Goal: Task Accomplishment & Management: Complete application form

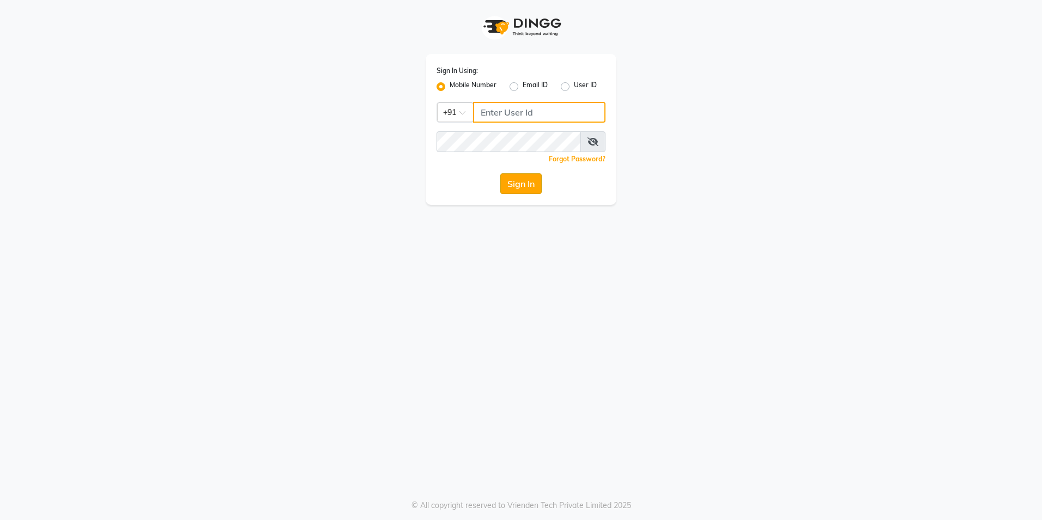
type input "8073656451"
click at [519, 189] on button "Sign In" at bounding box center [520, 183] width 41 height 21
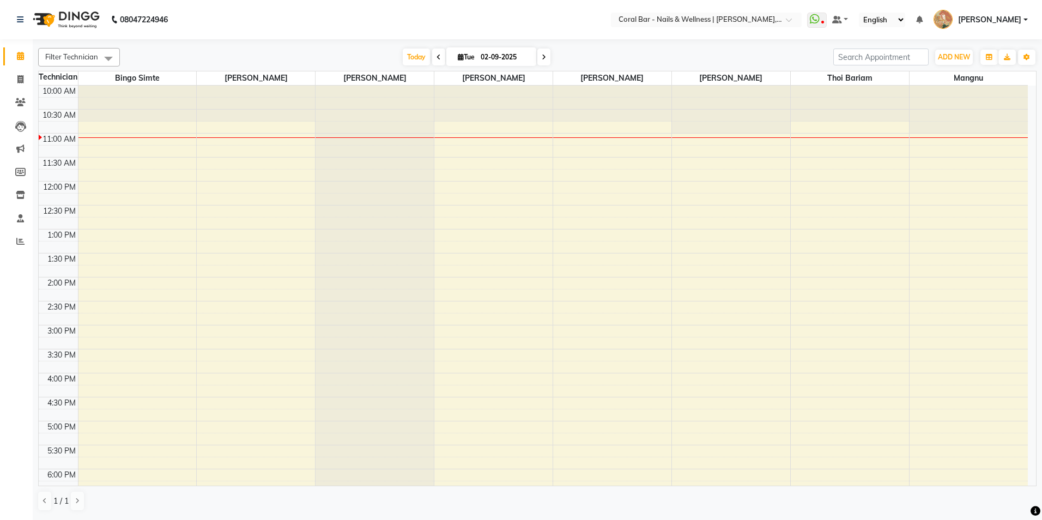
scroll to position [109, 0]
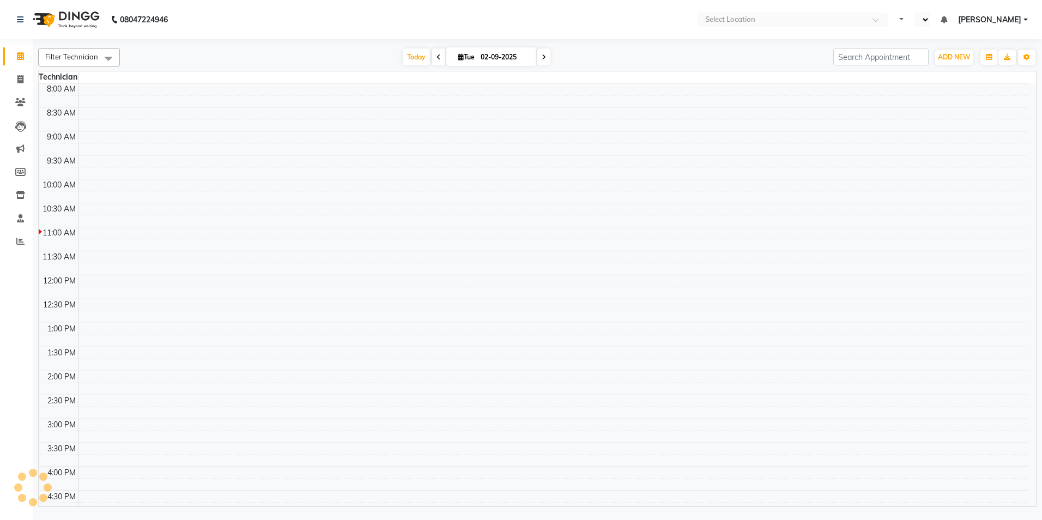
select select "en"
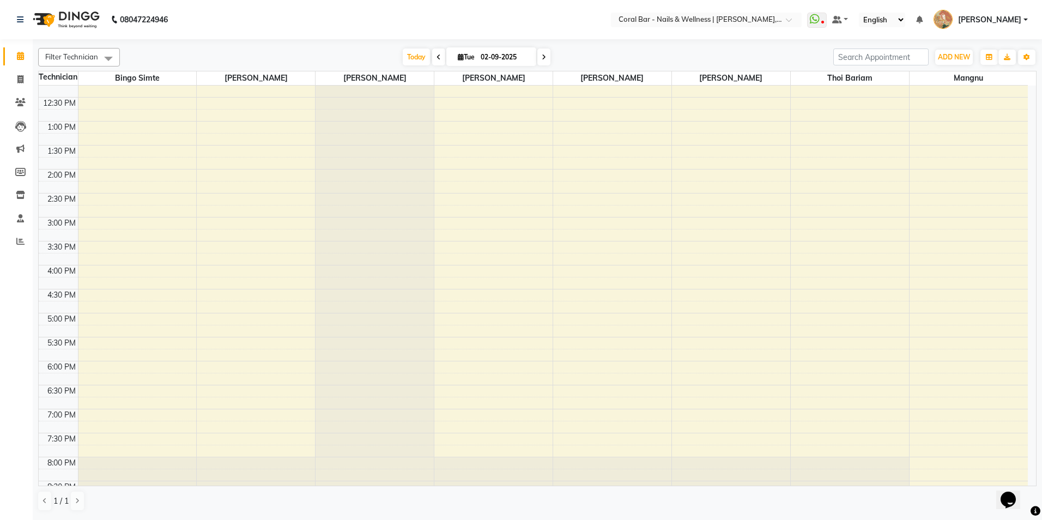
scroll to position [109, 0]
click at [216, 428] on div "10:00 AM 10:30 AM 11:00 AM 11:30 AM 12:00 PM 12:30 PM 1:00 PM 1:30 PM 2:00 PM 2…" at bounding box center [533, 264] width 989 height 575
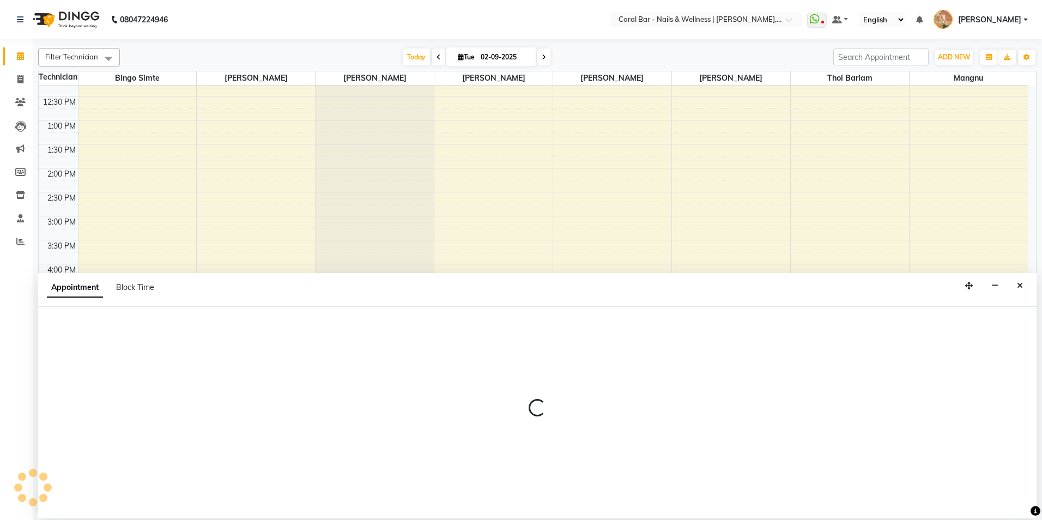
select select "66409"
select select "tentative"
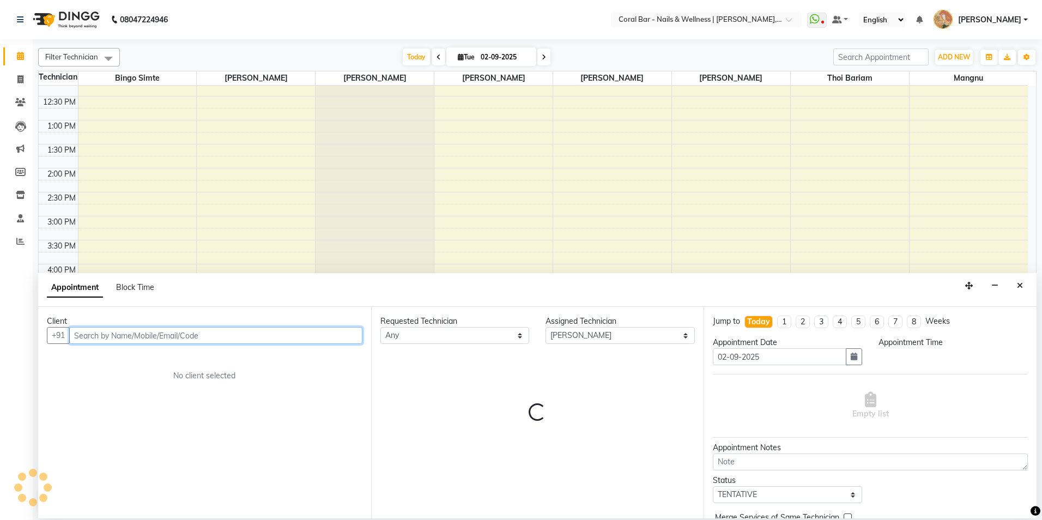
select select "1155"
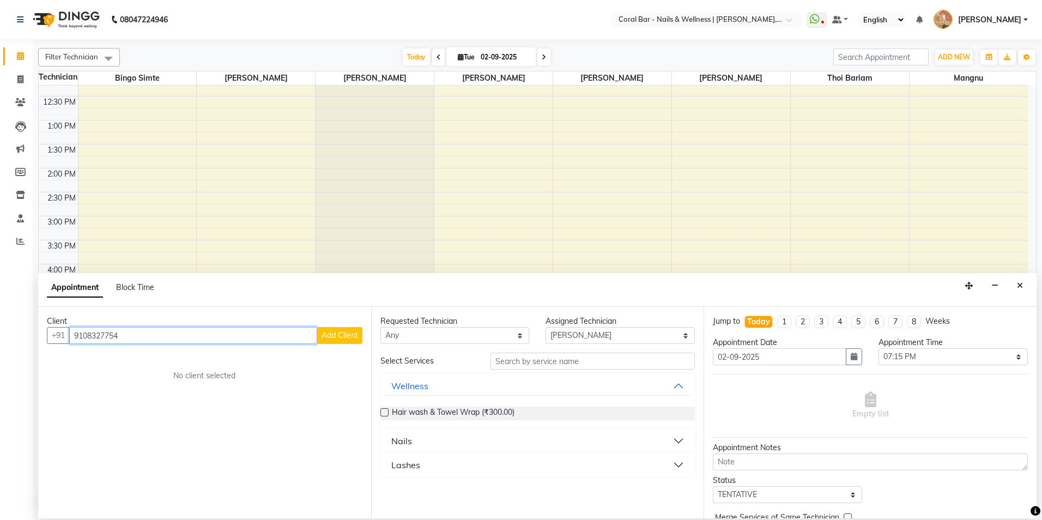
type input "9108327754"
click at [331, 336] on span "Add Client" at bounding box center [340, 335] width 37 height 10
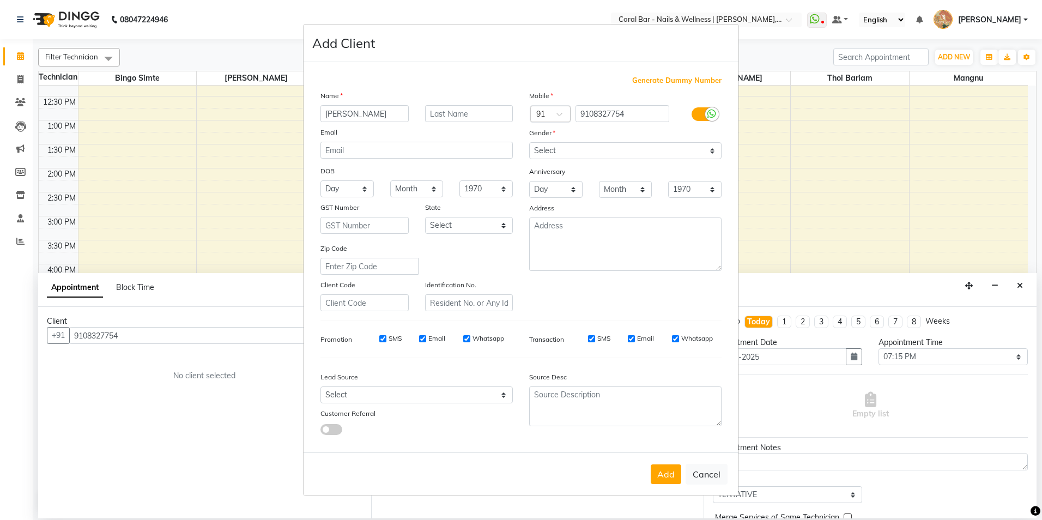
type input "Anitha"
click at [440, 108] on input "text" at bounding box center [469, 113] width 88 height 17
type input "Anil"
click at [544, 143] on select "Select Male Female Other Prefer Not To Say" at bounding box center [625, 150] width 192 height 17
select select "female"
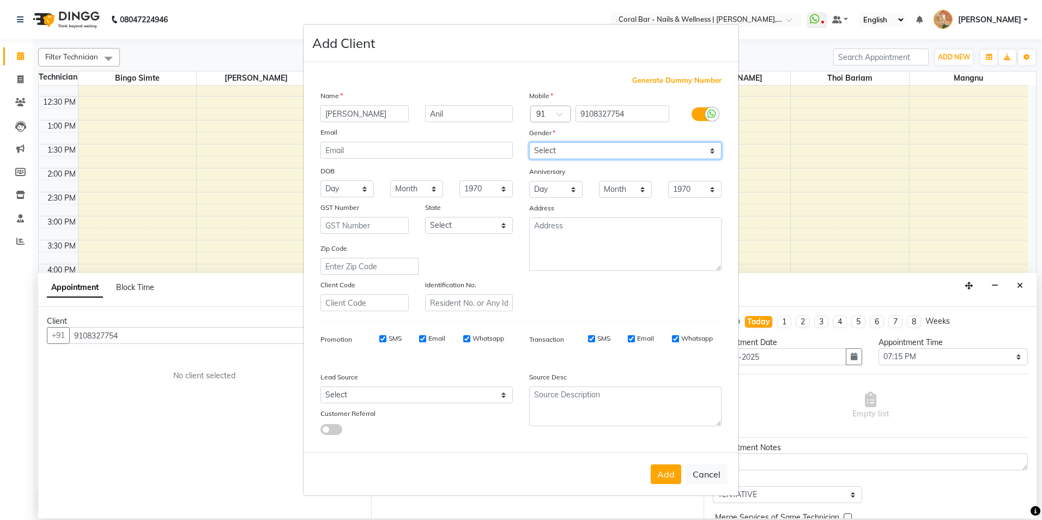
click at [529, 142] on select "Select Male Female Other Prefer Not To Say" at bounding box center [625, 150] width 192 height 17
click at [663, 479] on button "Add" at bounding box center [666, 474] width 31 height 20
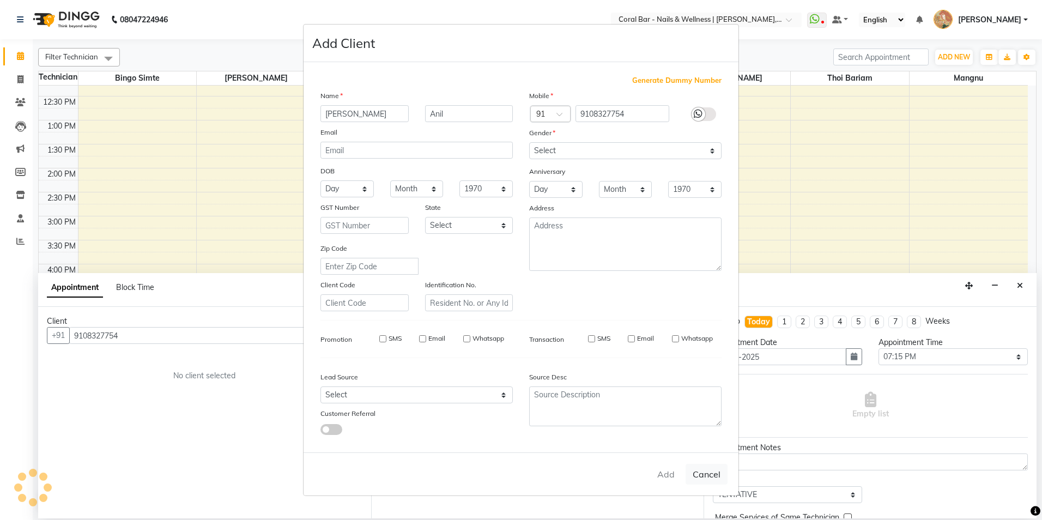
select select
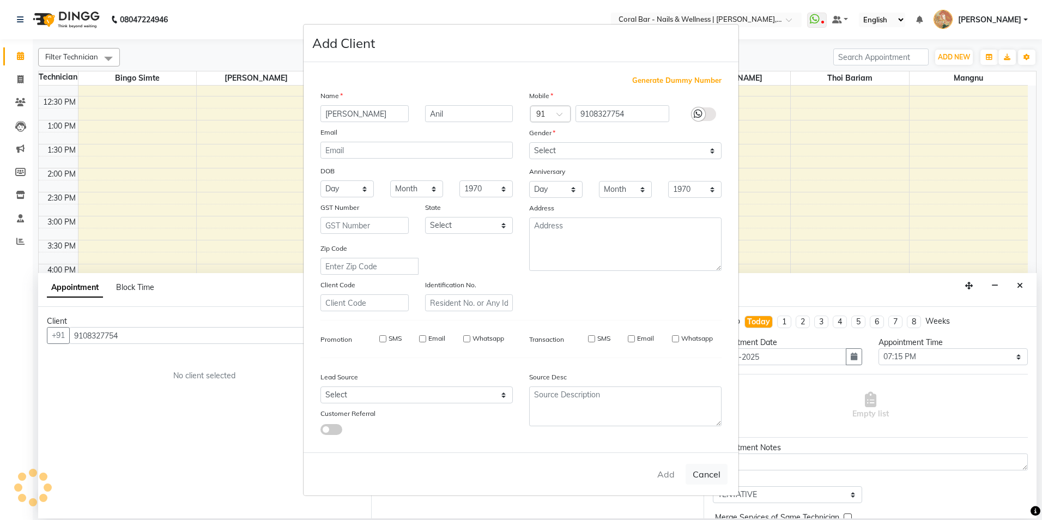
select select
checkbox input "false"
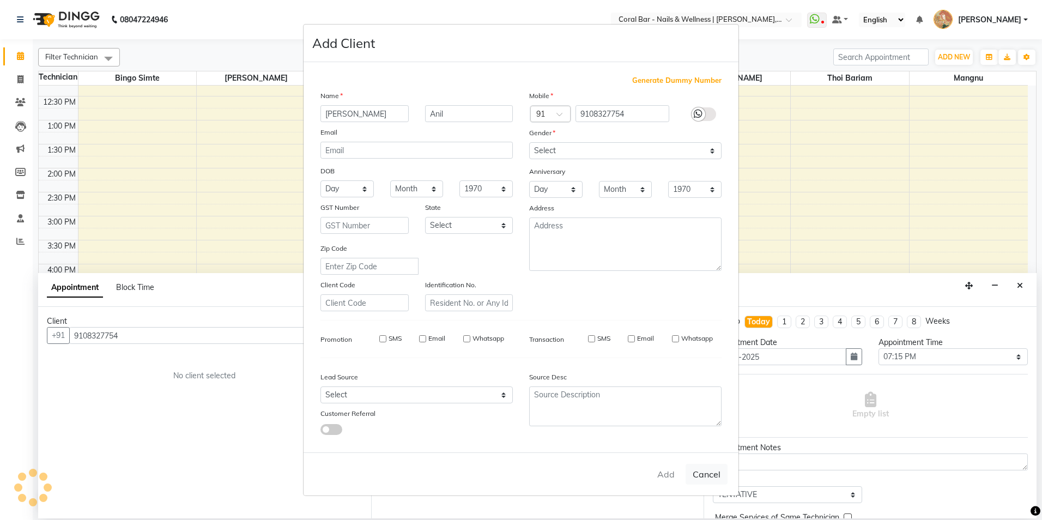
checkbox input "false"
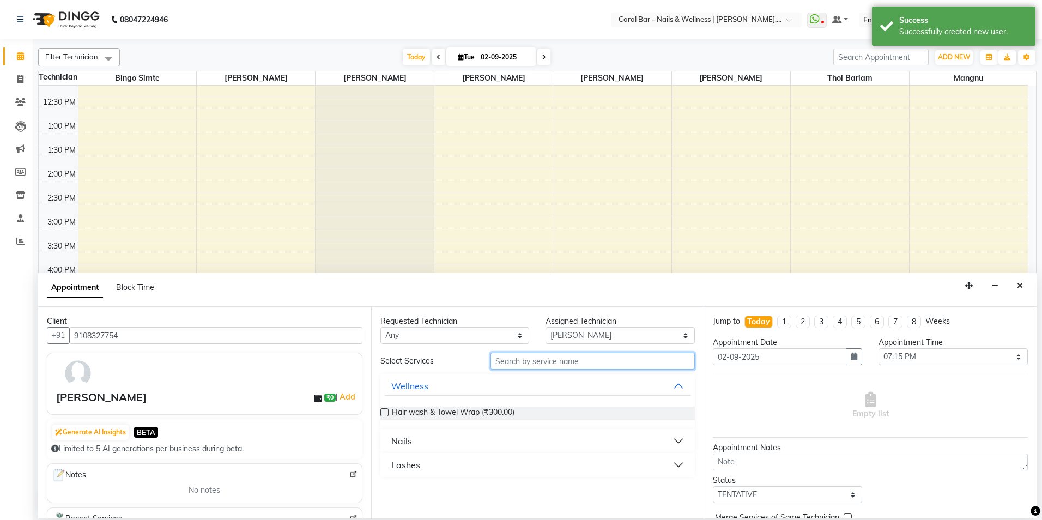
click at [520, 356] on input "text" at bounding box center [592, 361] width 204 height 17
click at [409, 440] on div "Nails" at bounding box center [401, 440] width 21 height 13
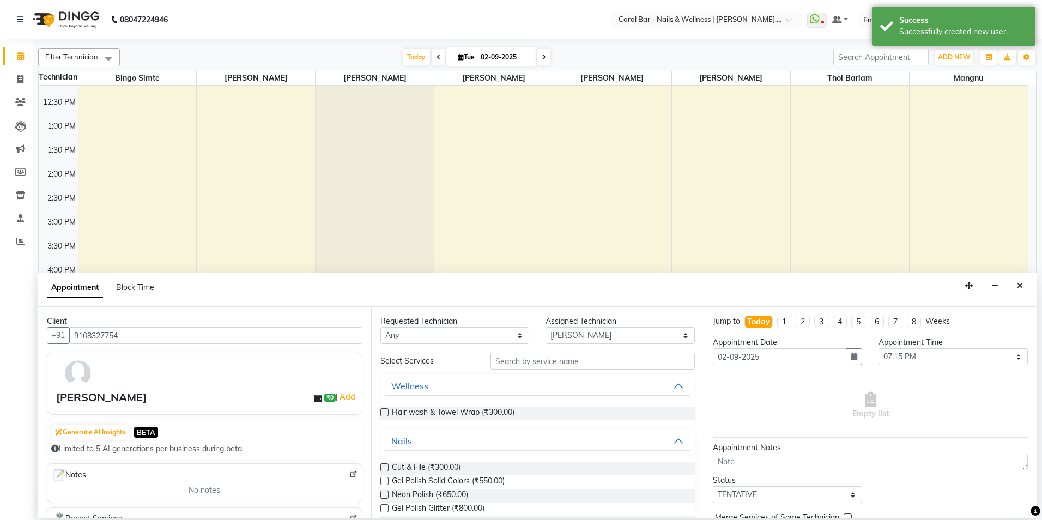
click at [385, 479] on label at bounding box center [384, 481] width 8 height 8
click at [385, 479] on input "checkbox" at bounding box center [383, 481] width 7 height 7
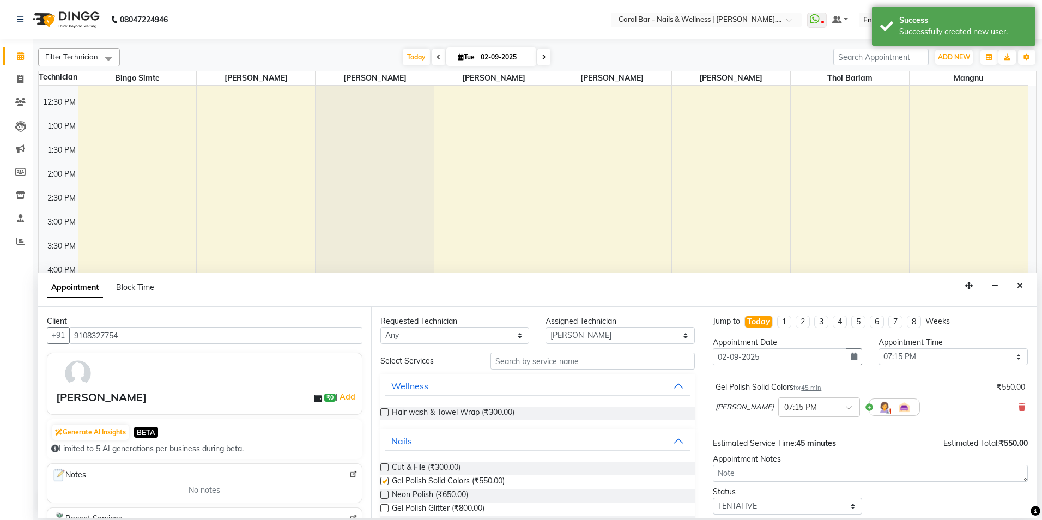
checkbox input "false"
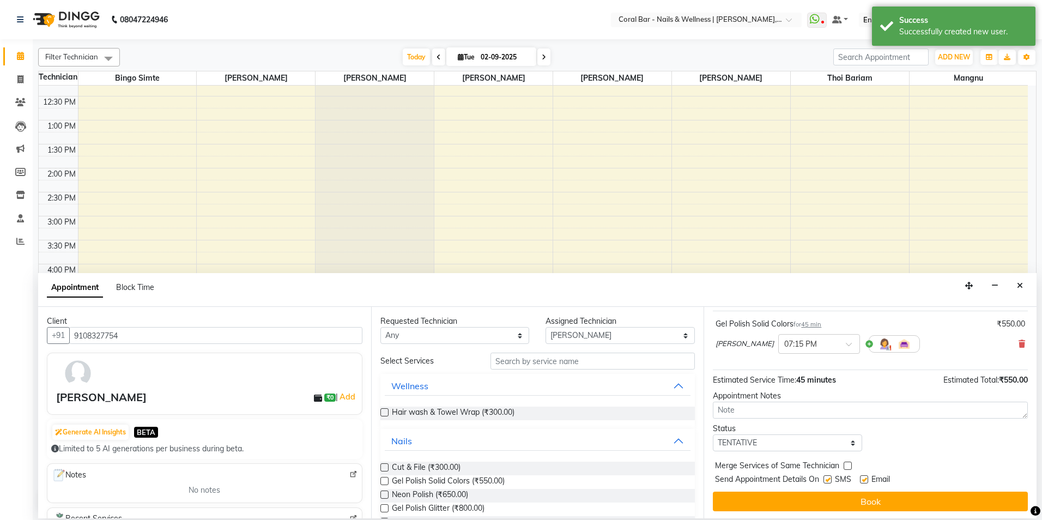
scroll to position [65, 0]
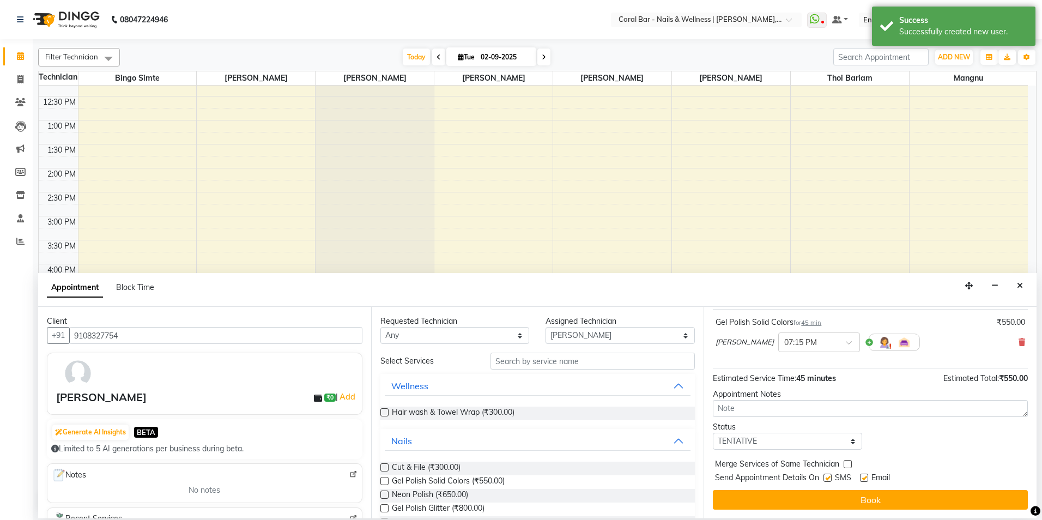
click at [822, 493] on button "Book" at bounding box center [870, 500] width 315 height 20
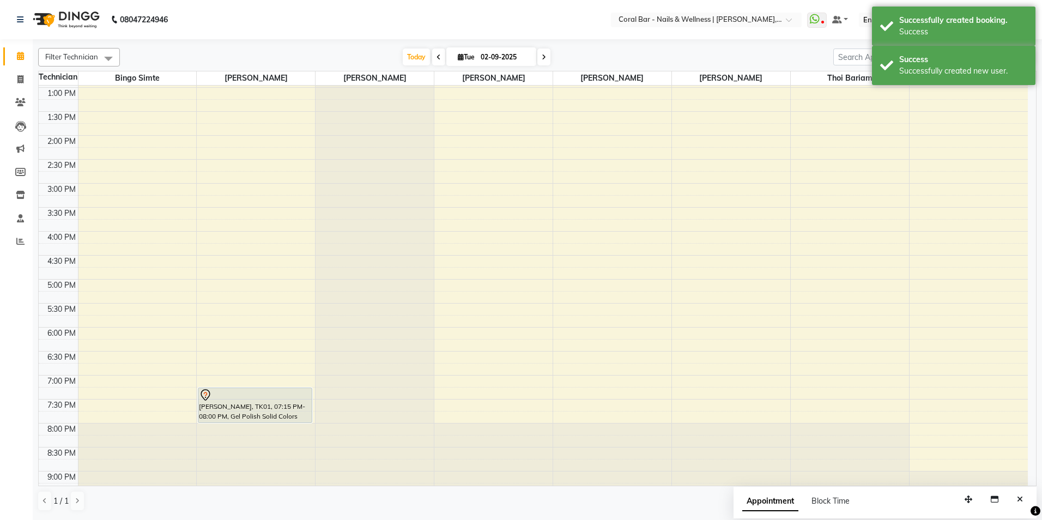
scroll to position [163, 0]
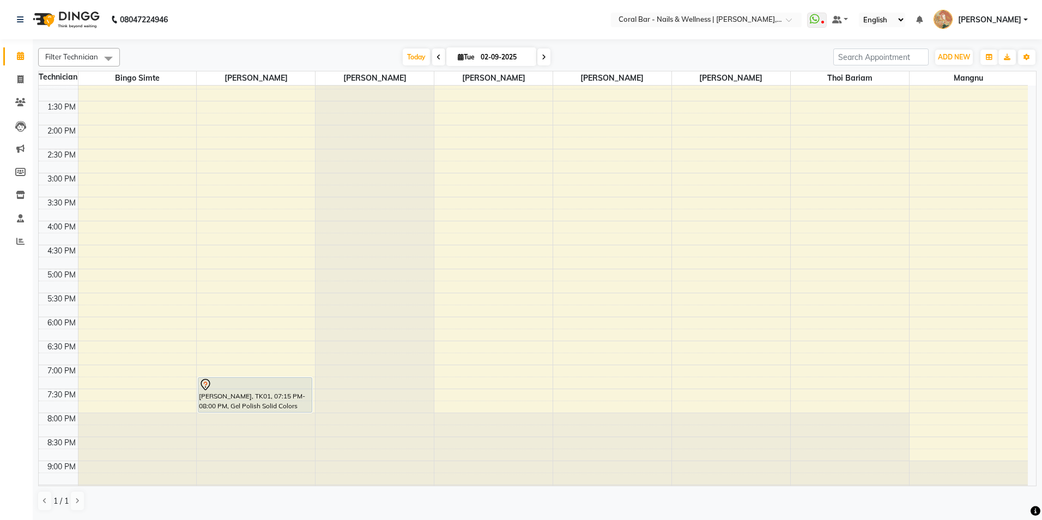
scroll to position [163, 0]
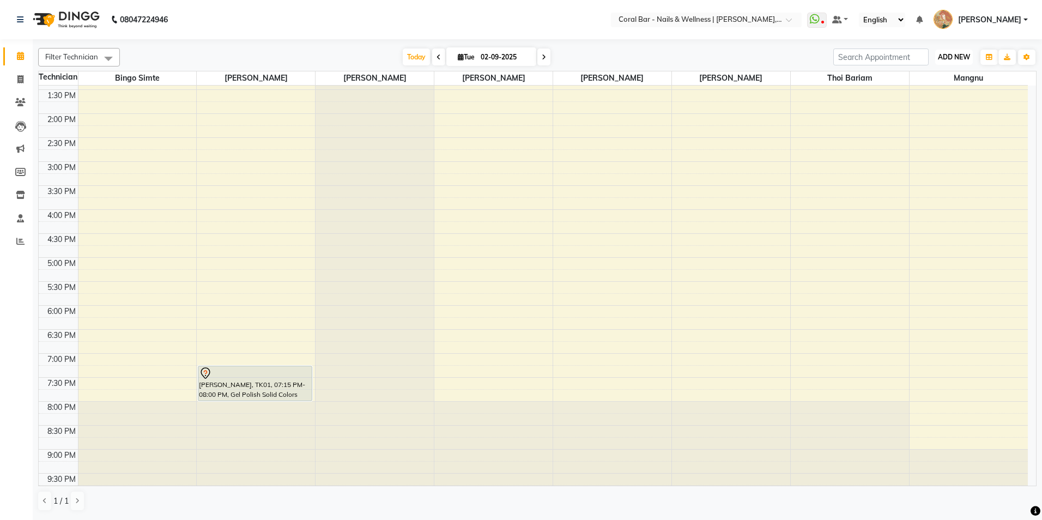
click at [958, 53] on span "ADD NEW" at bounding box center [954, 57] width 32 height 8
click at [915, 89] on link "Add Invoice" at bounding box center [929, 92] width 86 height 14
select select "service"
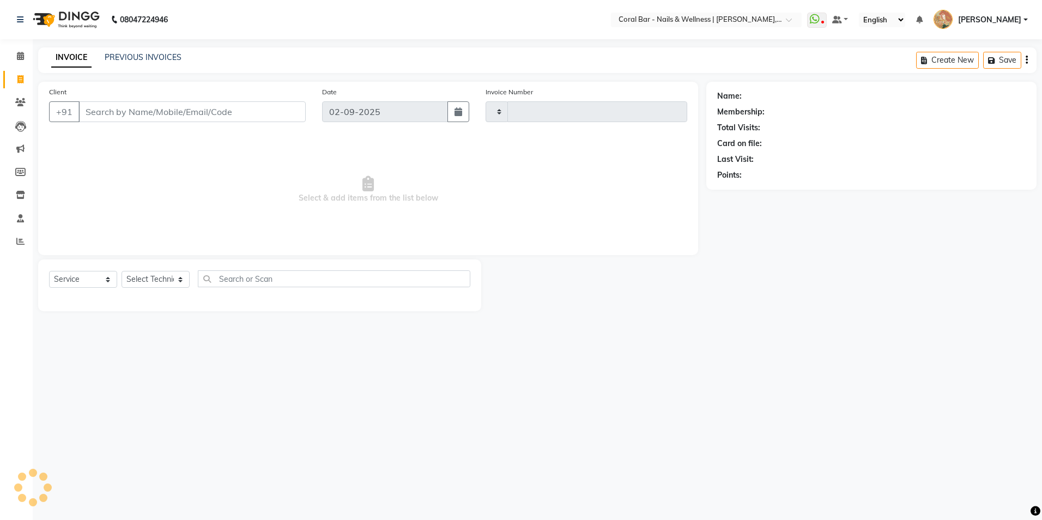
type input "1100"
select select "7157"
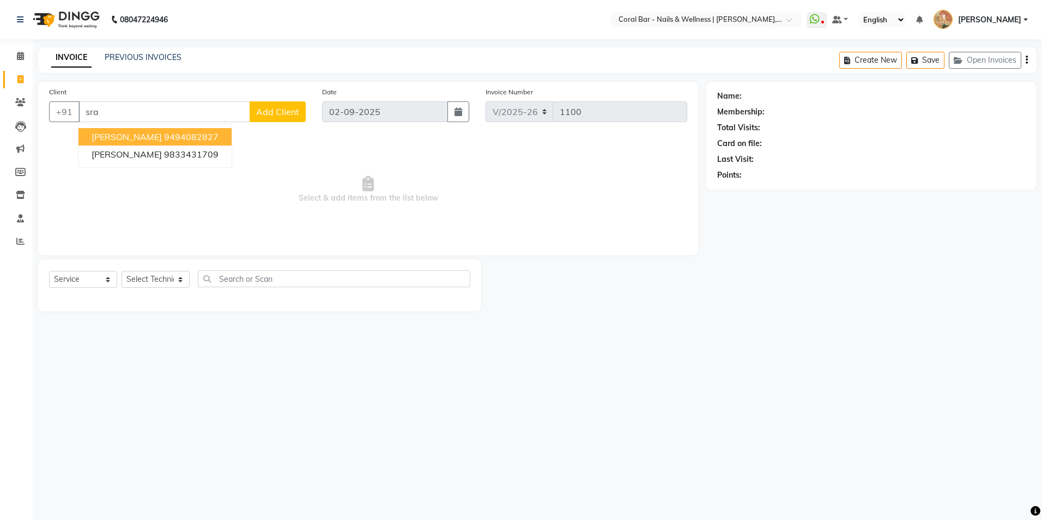
click at [109, 134] on span "Sravya Pathi" at bounding box center [127, 136] width 70 height 11
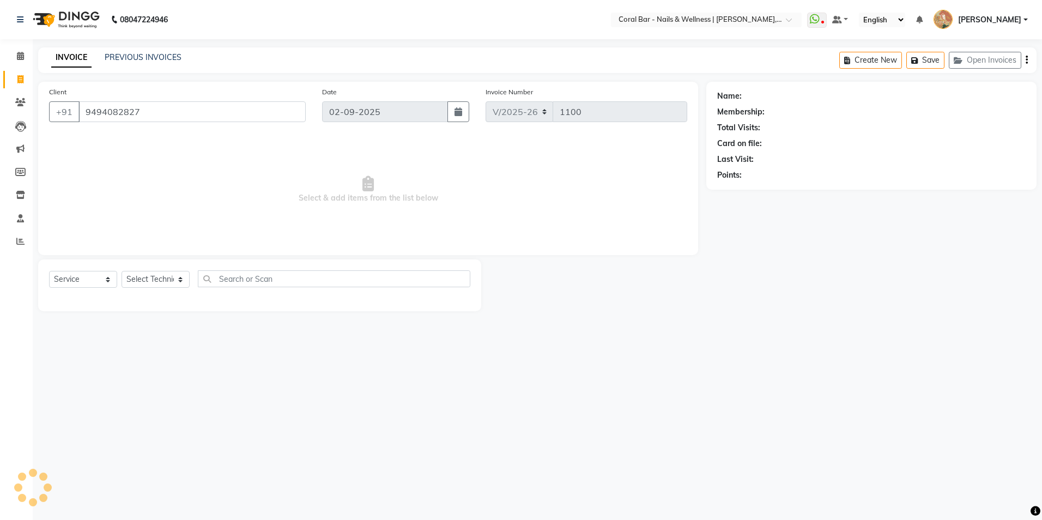
type input "9494082827"
select select "1: Object"
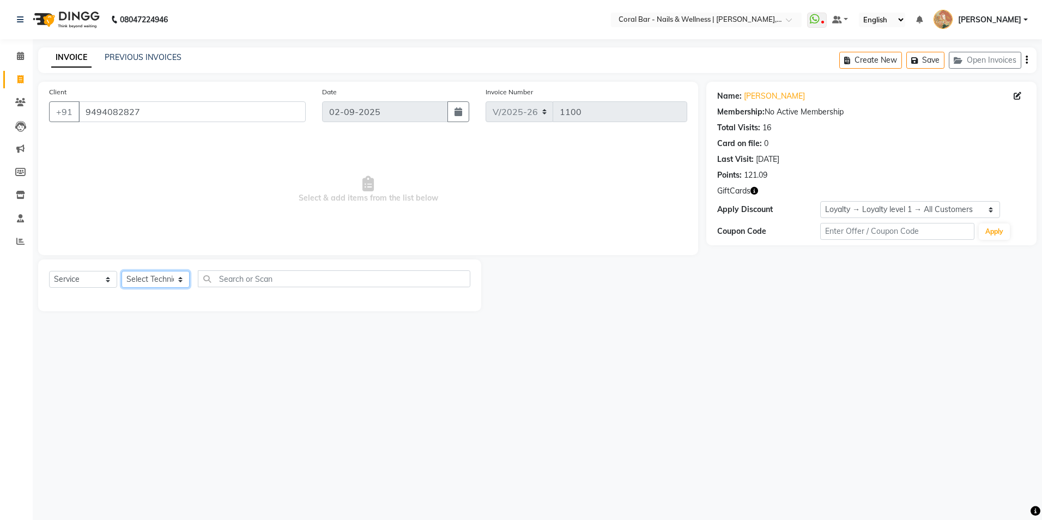
click at [156, 276] on select "Select Technician Bhavani CA Bingo Simte Debbie Gery Govind Thappa Kimpha kipge…" at bounding box center [156, 279] width 68 height 17
select select "66532"
click at [122, 271] on select "Select Technician Bhavani CA Bingo Simte Debbie Gery Govind Thappa Kimpha kipge…" at bounding box center [156, 279] width 68 height 17
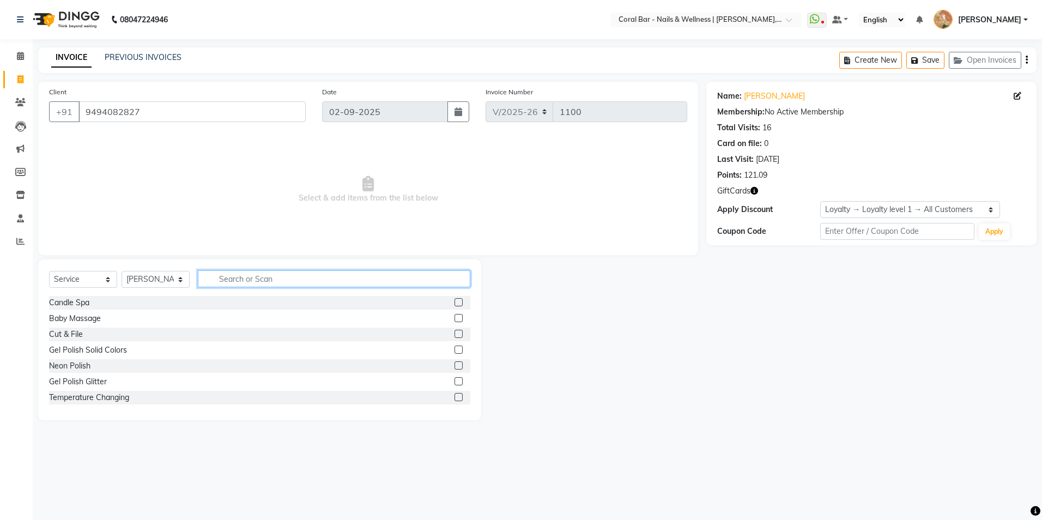
click at [230, 281] on input "text" at bounding box center [334, 278] width 272 height 17
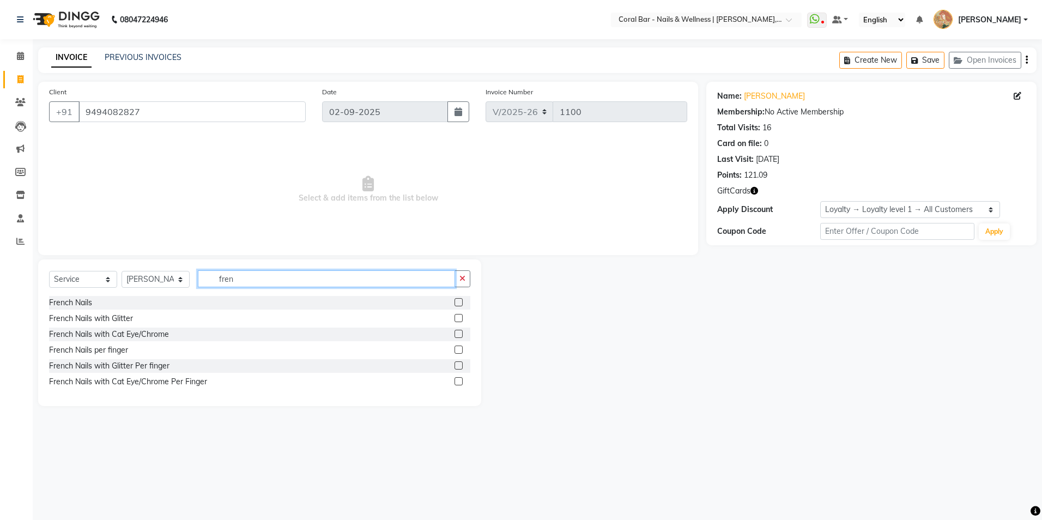
type input "fren"
click at [457, 335] on label at bounding box center [458, 334] width 8 height 8
click at [457, 335] on input "checkbox" at bounding box center [457, 334] width 7 height 7
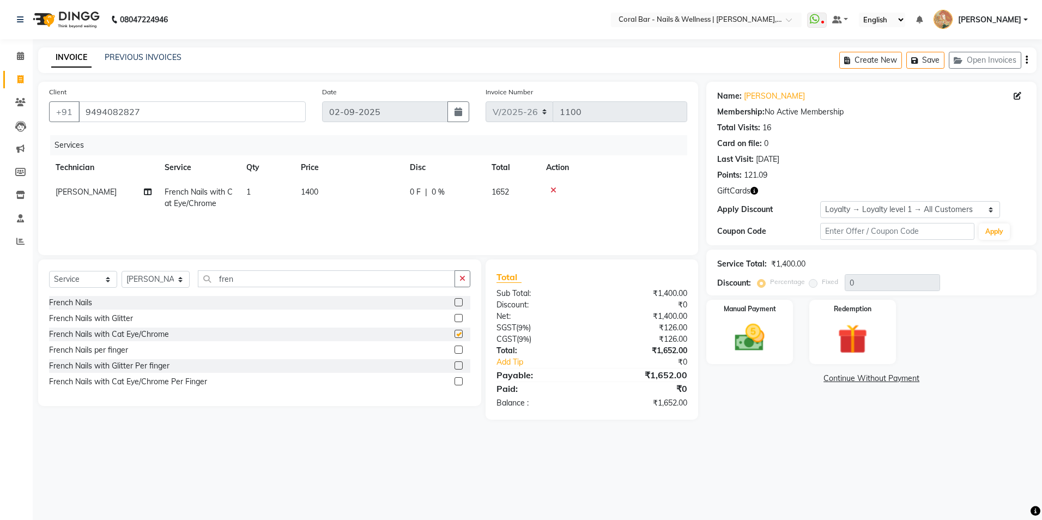
checkbox input "false"
click at [18, 55] on icon at bounding box center [20, 56] width 7 height 8
click at [19, 57] on icon at bounding box center [20, 56] width 7 height 8
